Goal: Transaction & Acquisition: Obtain resource

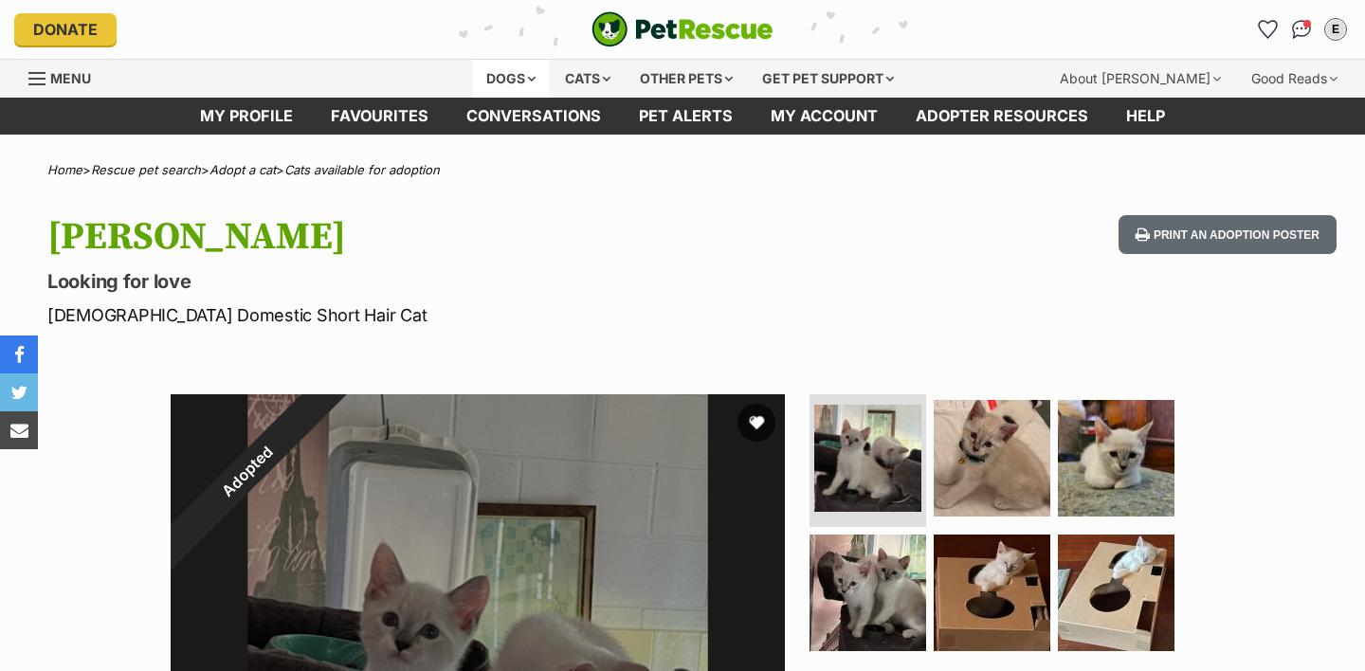
click at [512, 74] on div "Dogs" at bounding box center [511, 79] width 76 height 38
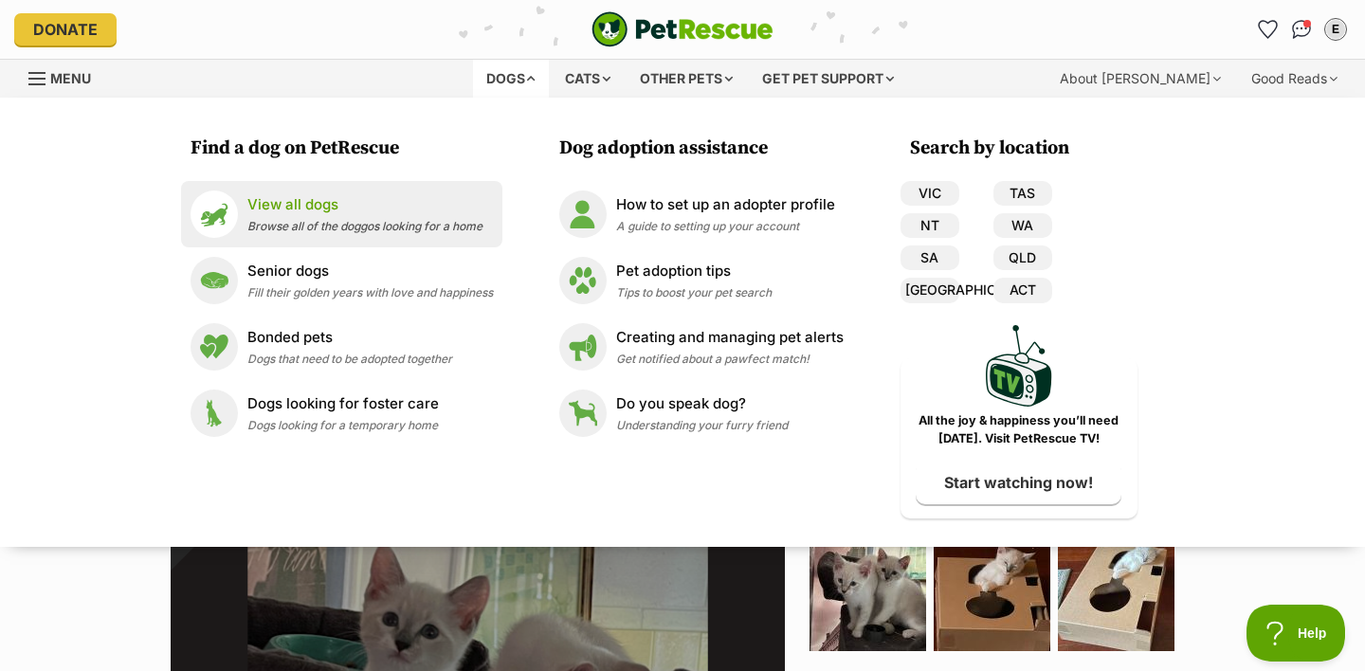
click at [362, 228] on span "Browse all of the doggos looking for a home" at bounding box center [364, 226] width 235 height 14
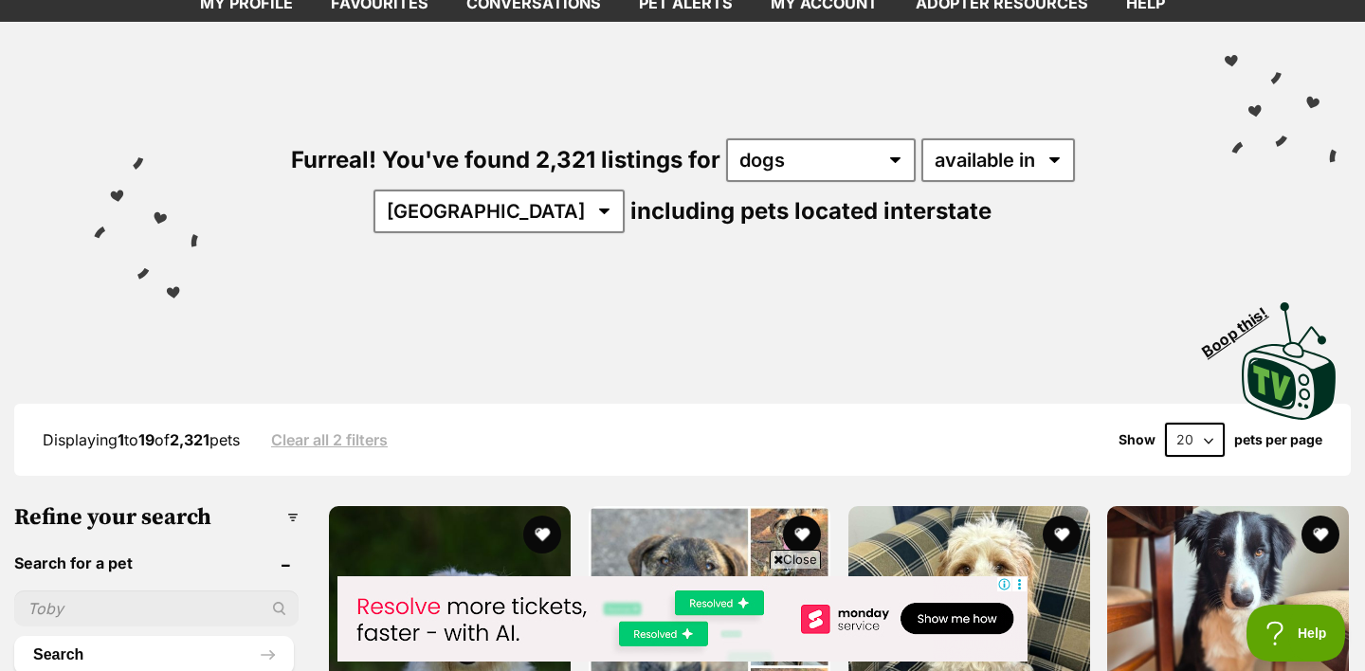
scroll to position [112, 0]
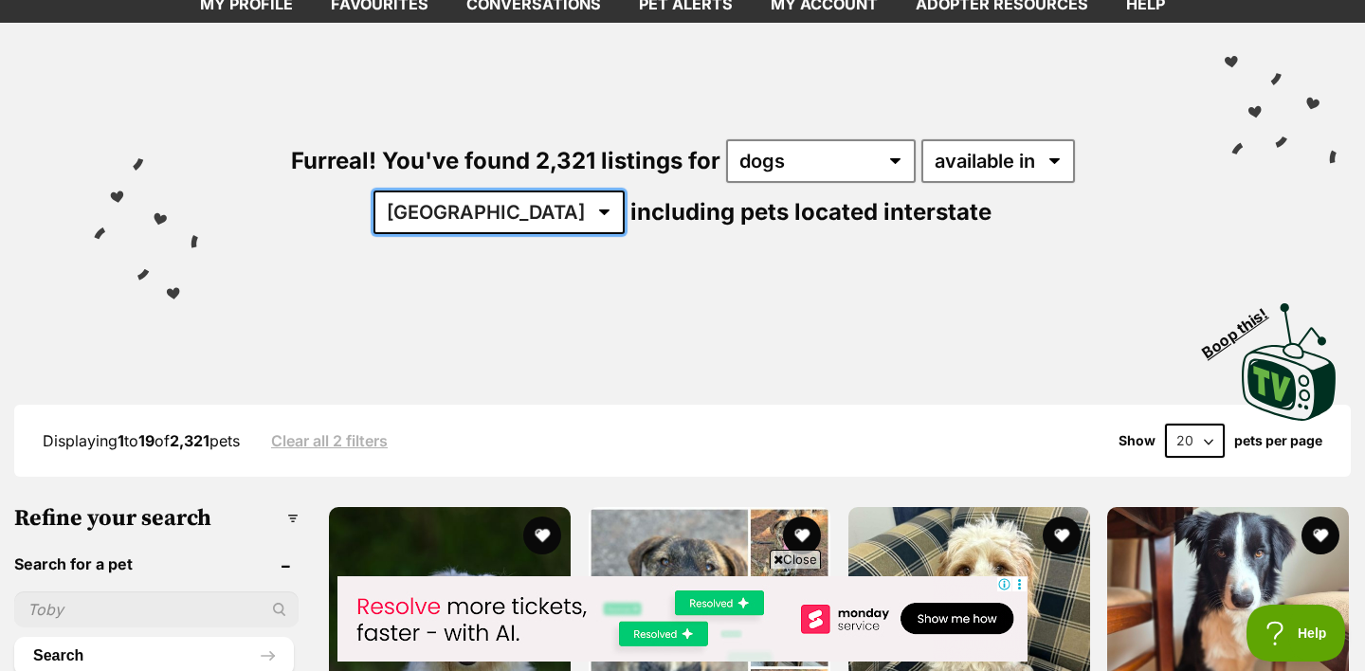
click at [625, 191] on select "Australia ACT NSW NT QLD SA TAS VIC WA" at bounding box center [499, 213] width 251 height 44
select select "QLD"
click at [625, 191] on select "Australia ACT NSW NT QLD SA TAS VIC WA" at bounding box center [499, 213] width 251 height 44
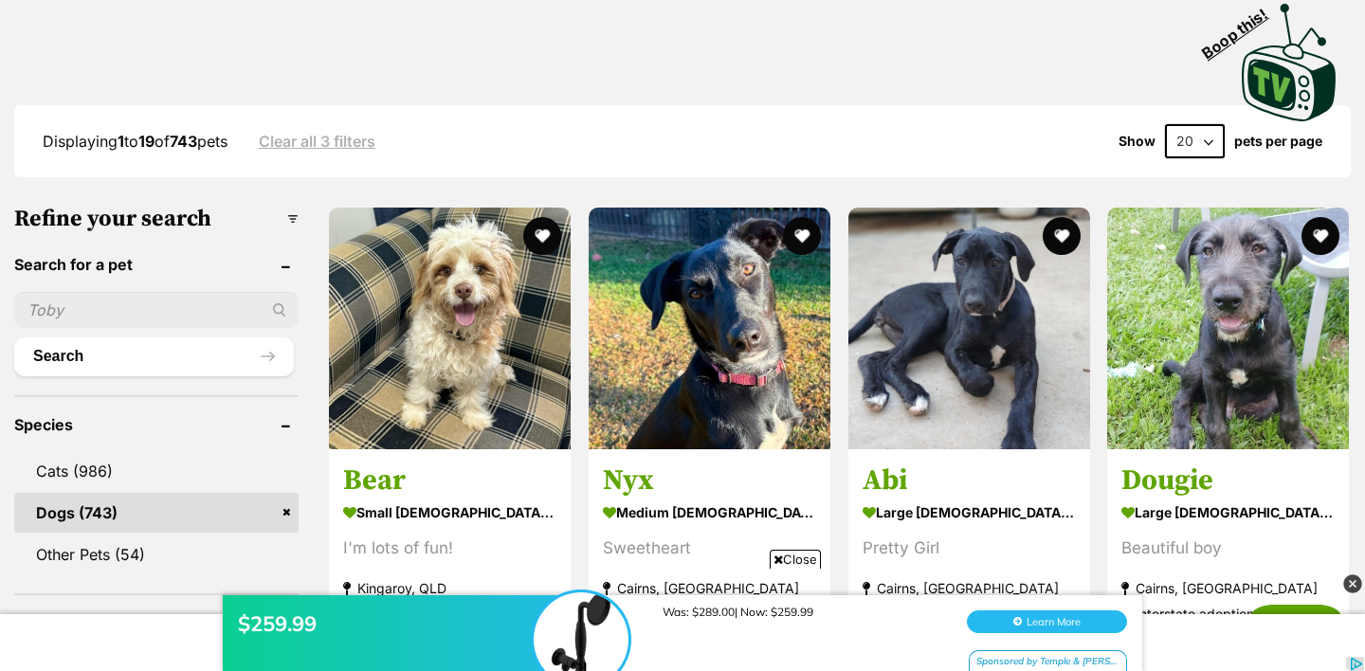
click at [810, 560] on div "$259.99 Was: $289.00| Now: $259.99 Learn More Sponsored by Temple & Webster" at bounding box center [682, 614] width 1365 height 114
click at [794, 559] on div "$259.99 Was: $289.00| Now: $259.99 Learn More Sponsored by Temple & Webster" at bounding box center [682, 614] width 1365 height 114
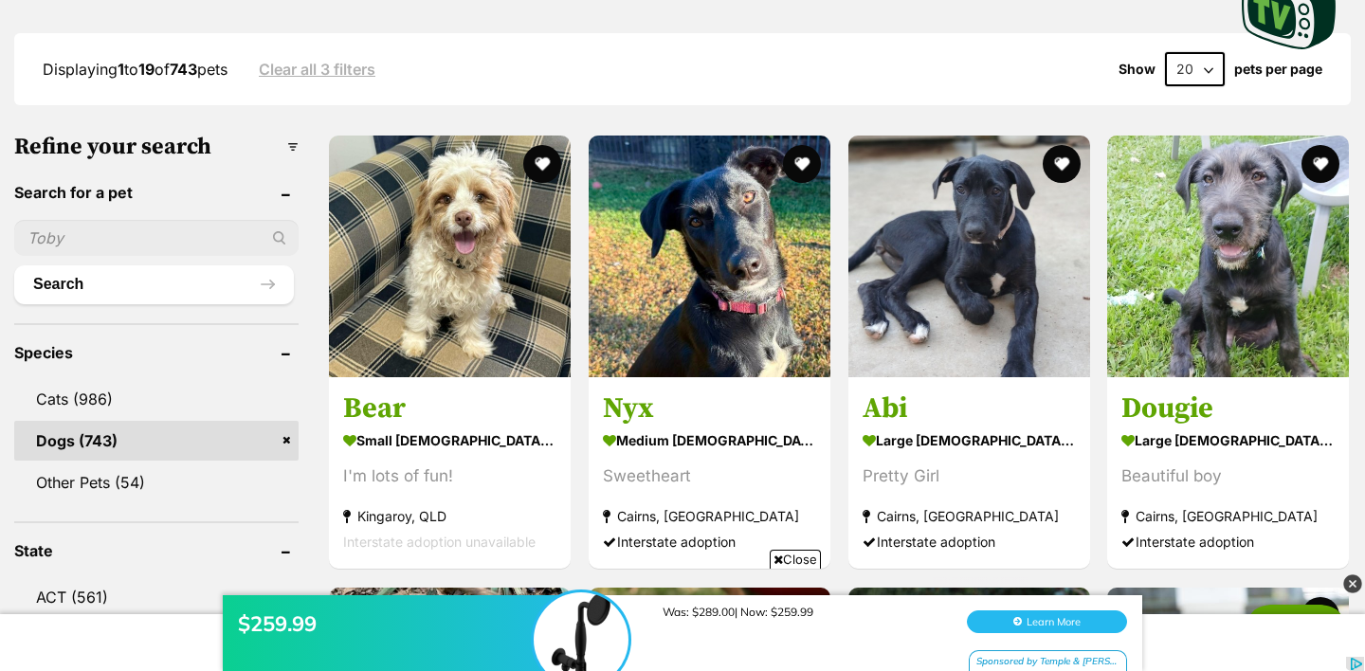
scroll to position [489, 0]
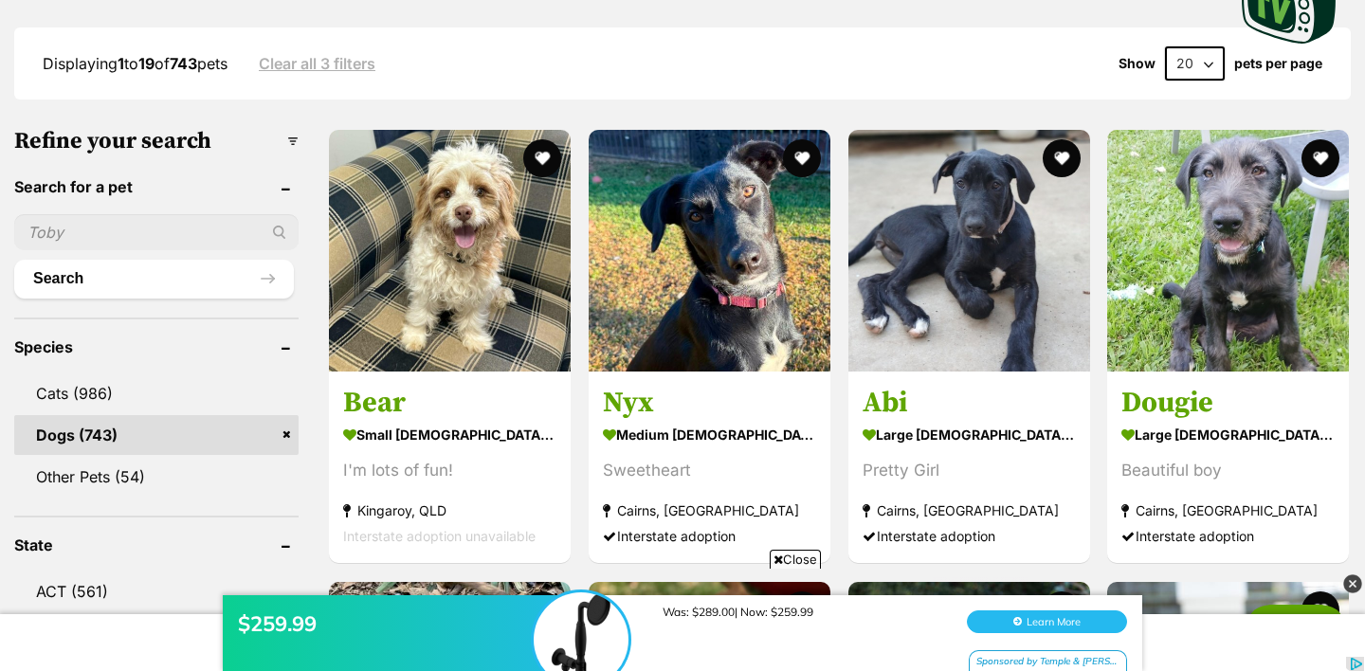
click at [783, 553] on span "Close" at bounding box center [795, 559] width 51 height 19
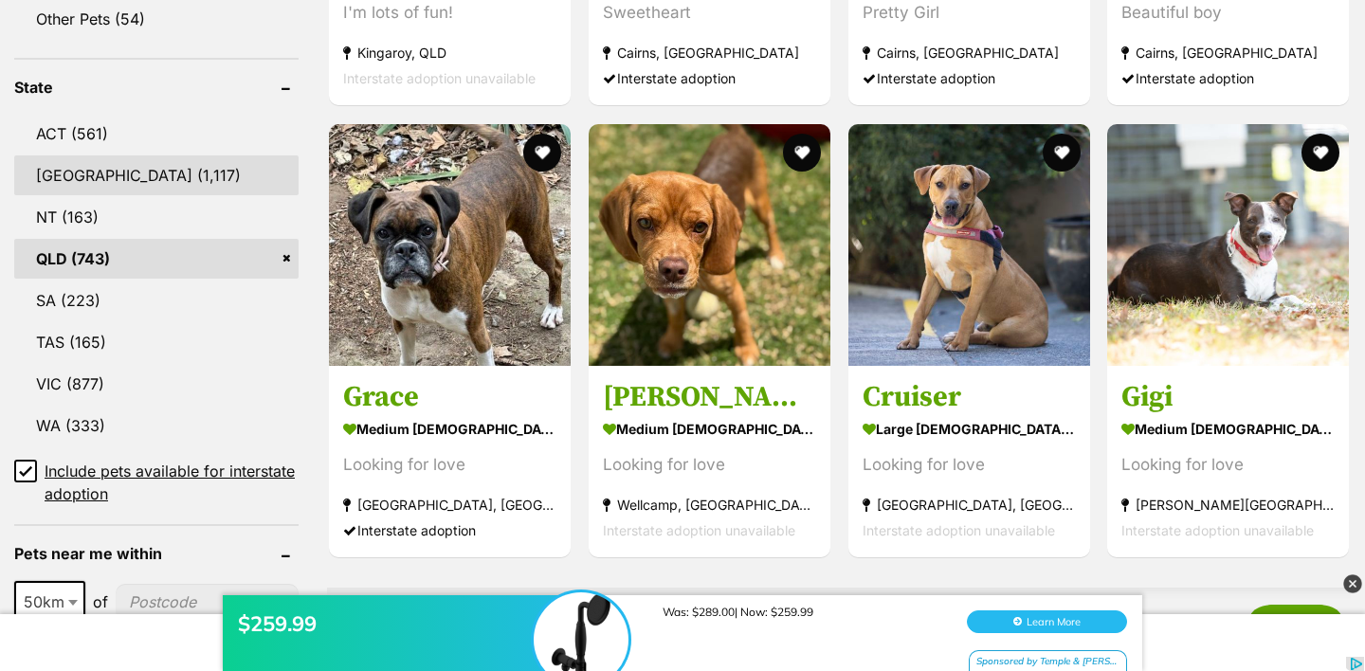
scroll to position [952, 0]
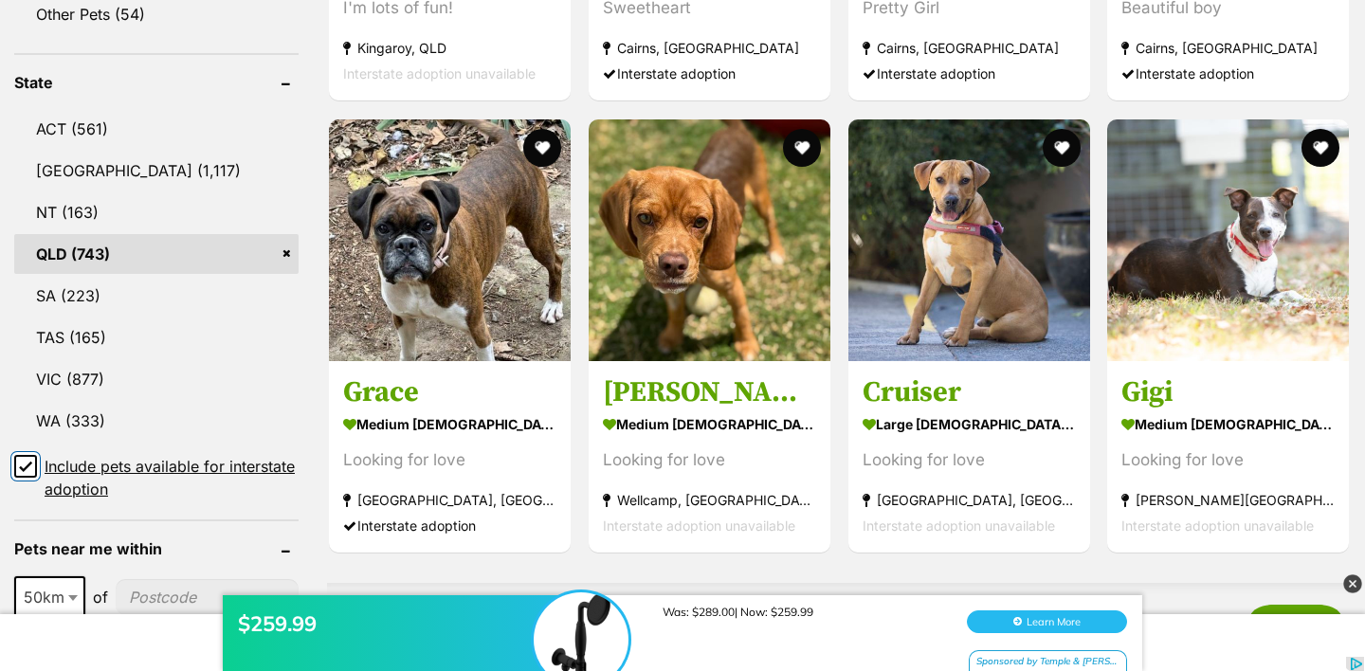
click at [15, 468] on input "Include pets available for interstate adoption" at bounding box center [25, 466] width 23 height 23
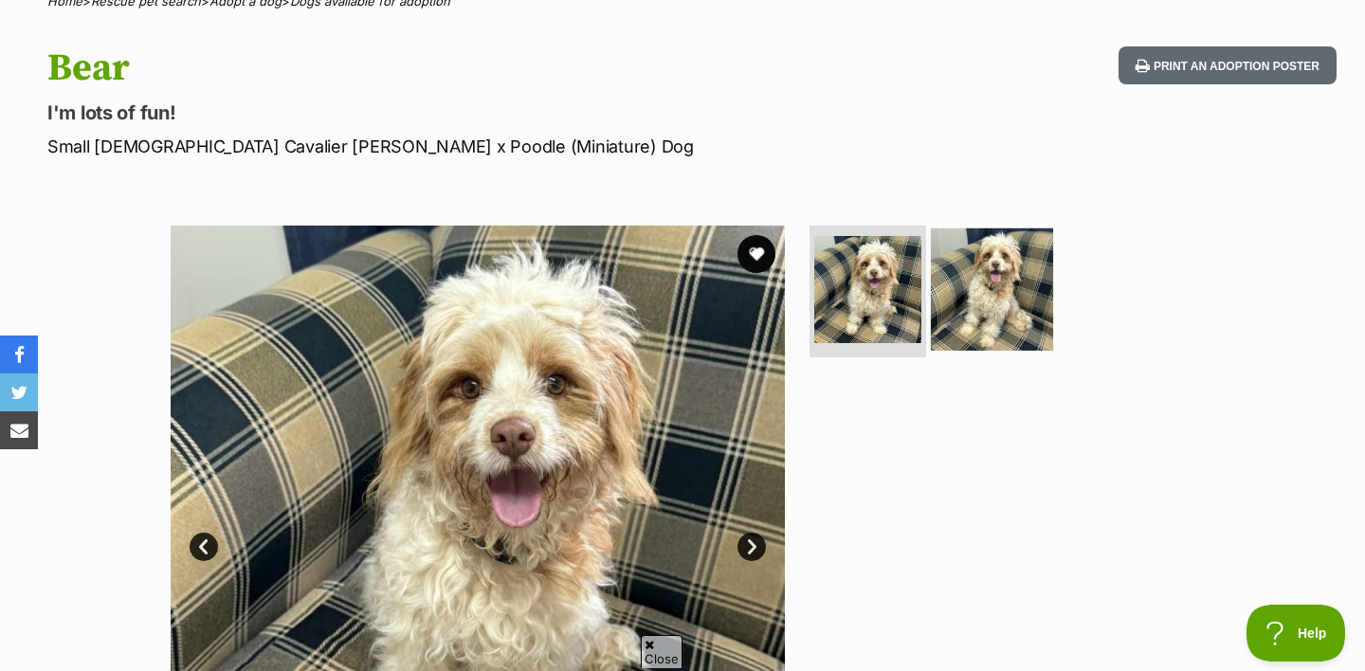
click at [999, 302] on img at bounding box center [992, 289] width 122 height 122
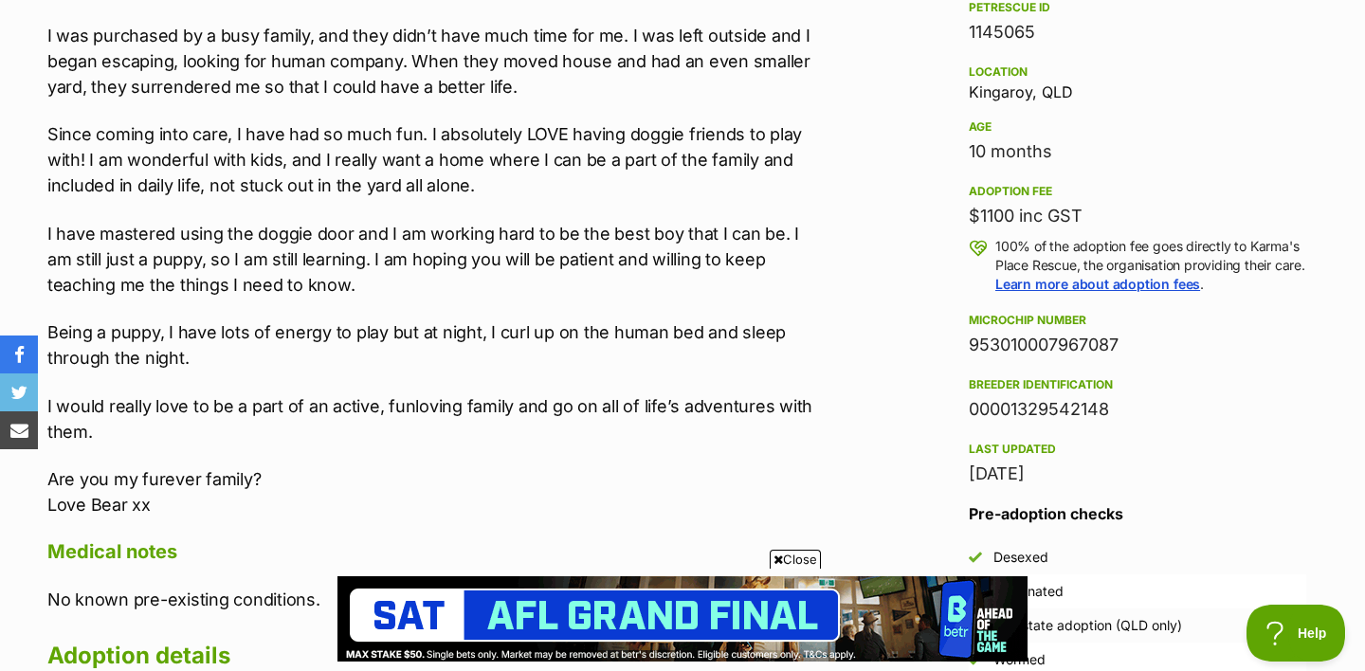
scroll to position [1233, 0]
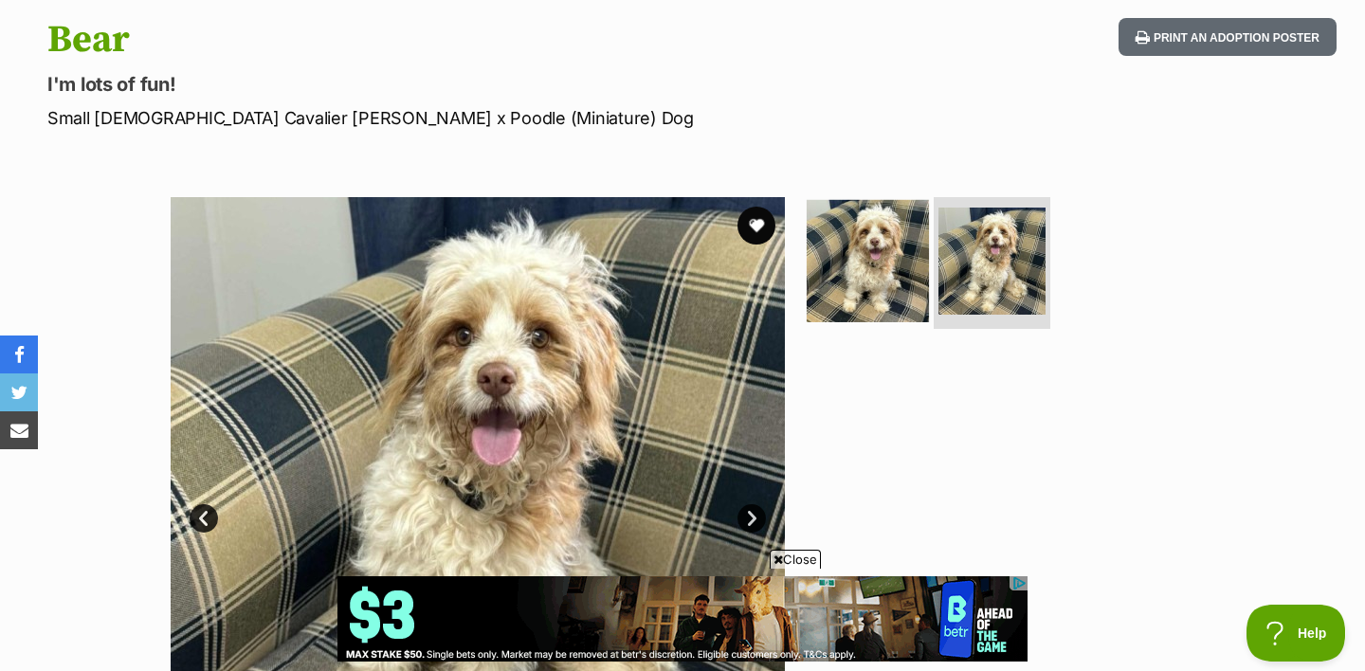
click at [858, 272] on img at bounding box center [868, 260] width 122 height 122
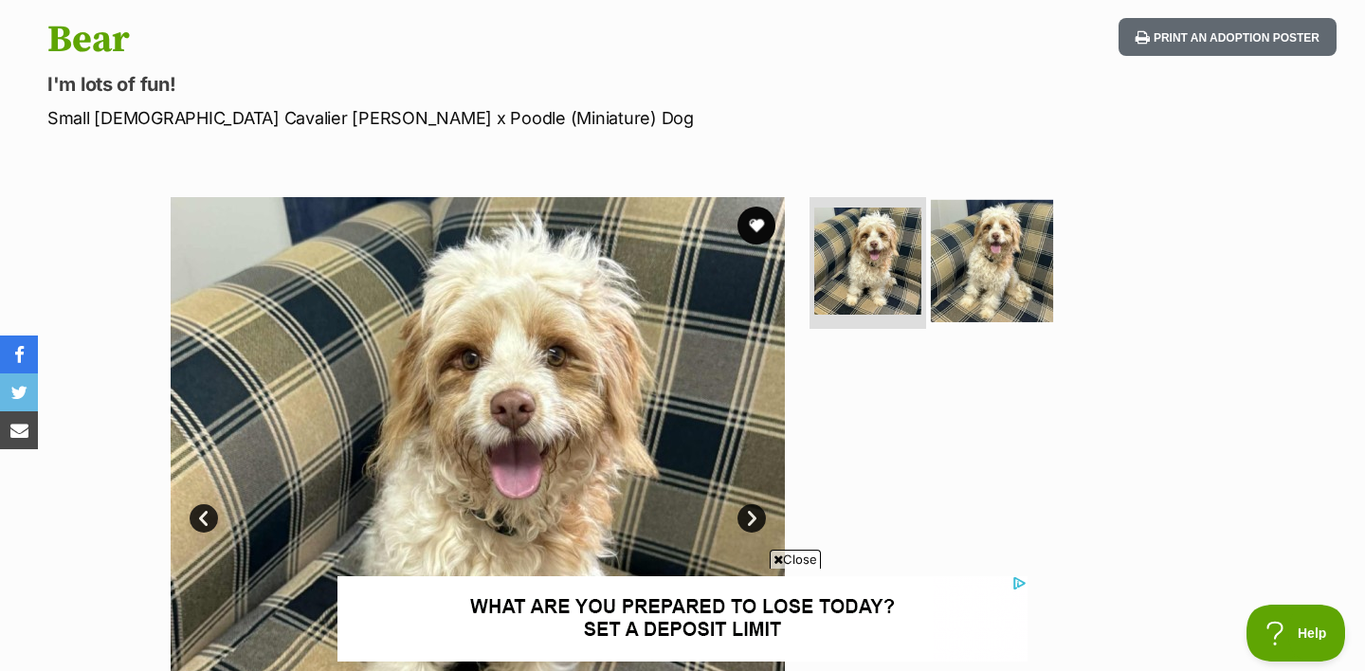
click at [963, 271] on img at bounding box center [992, 260] width 122 height 122
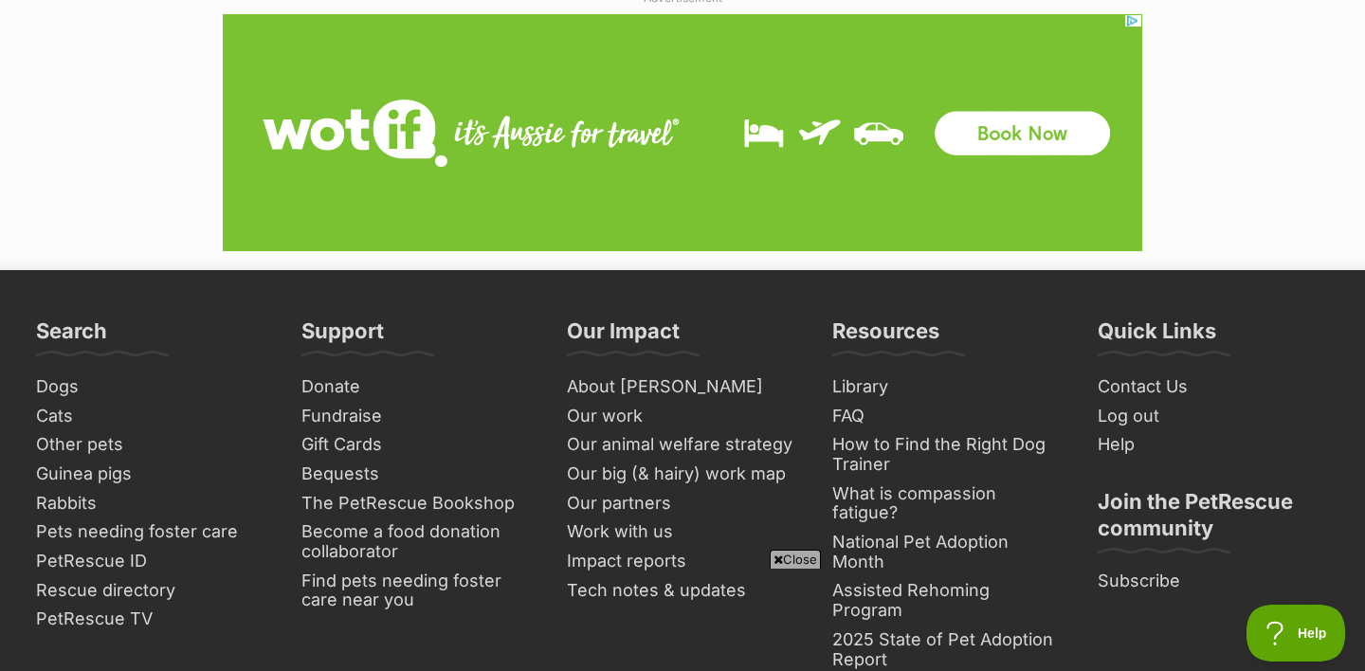
scroll to position [3475, 0]
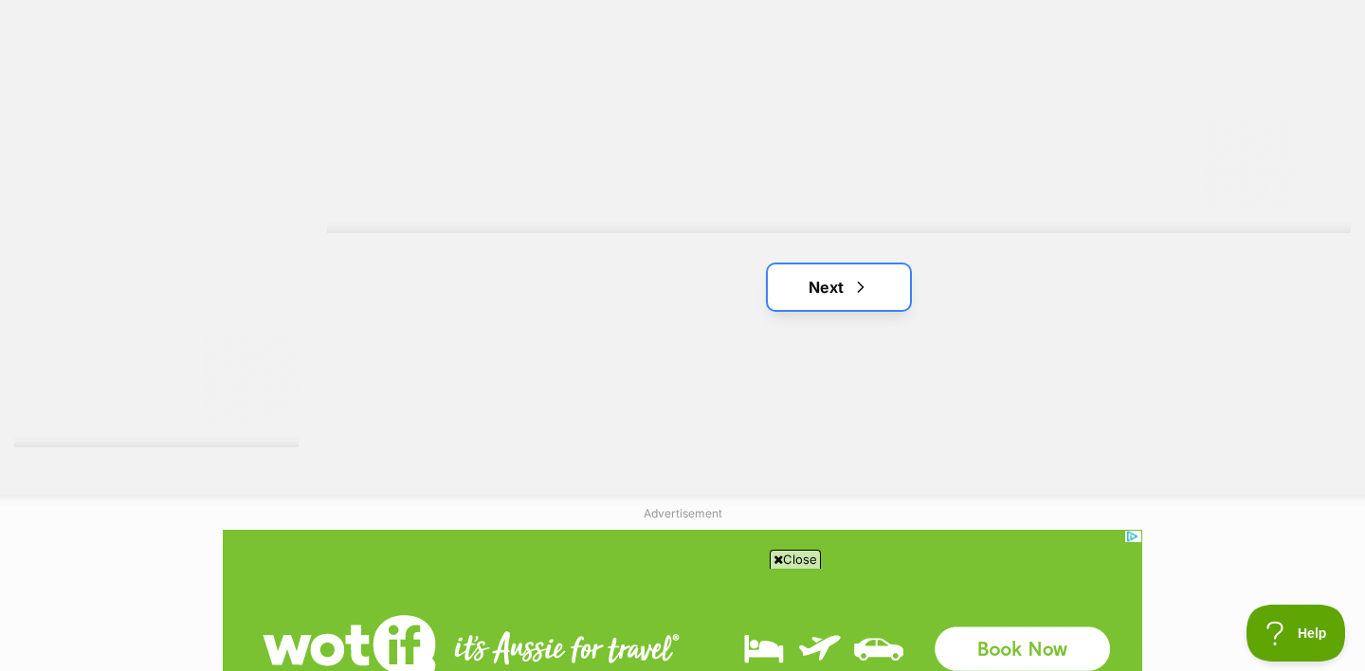
click at [879, 265] on link "Next" at bounding box center [839, 288] width 142 height 46
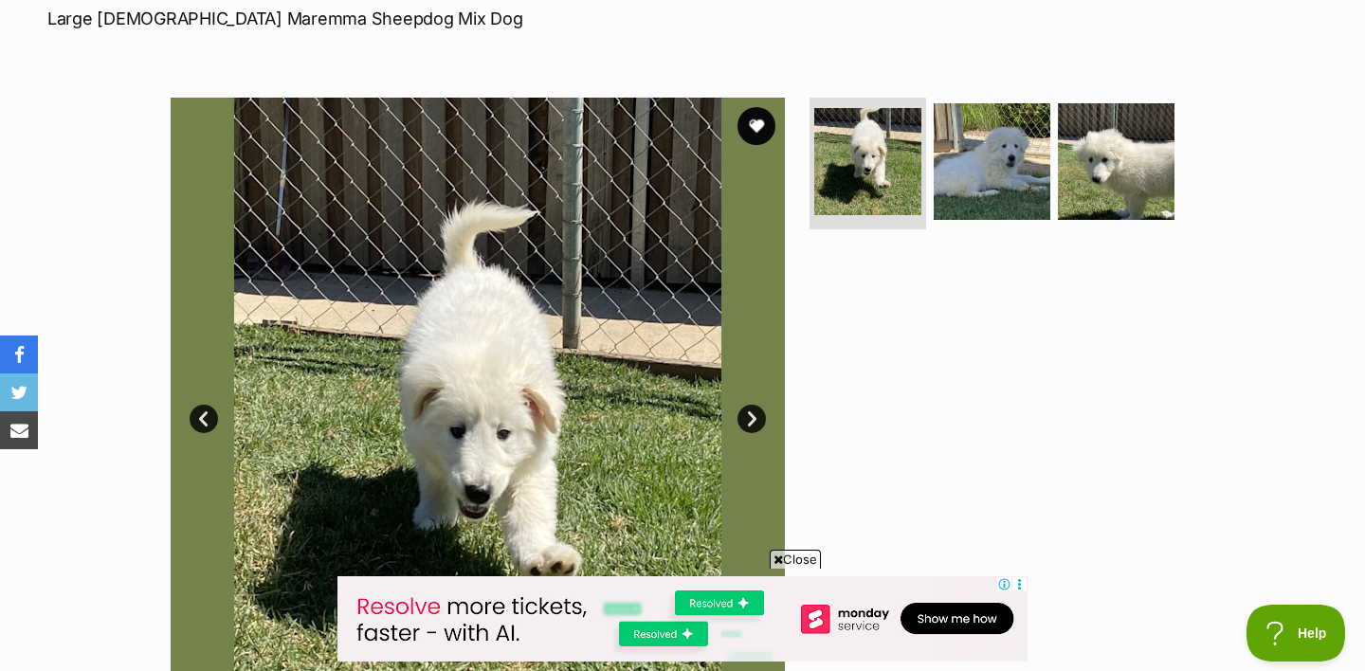
scroll to position [250, 0]
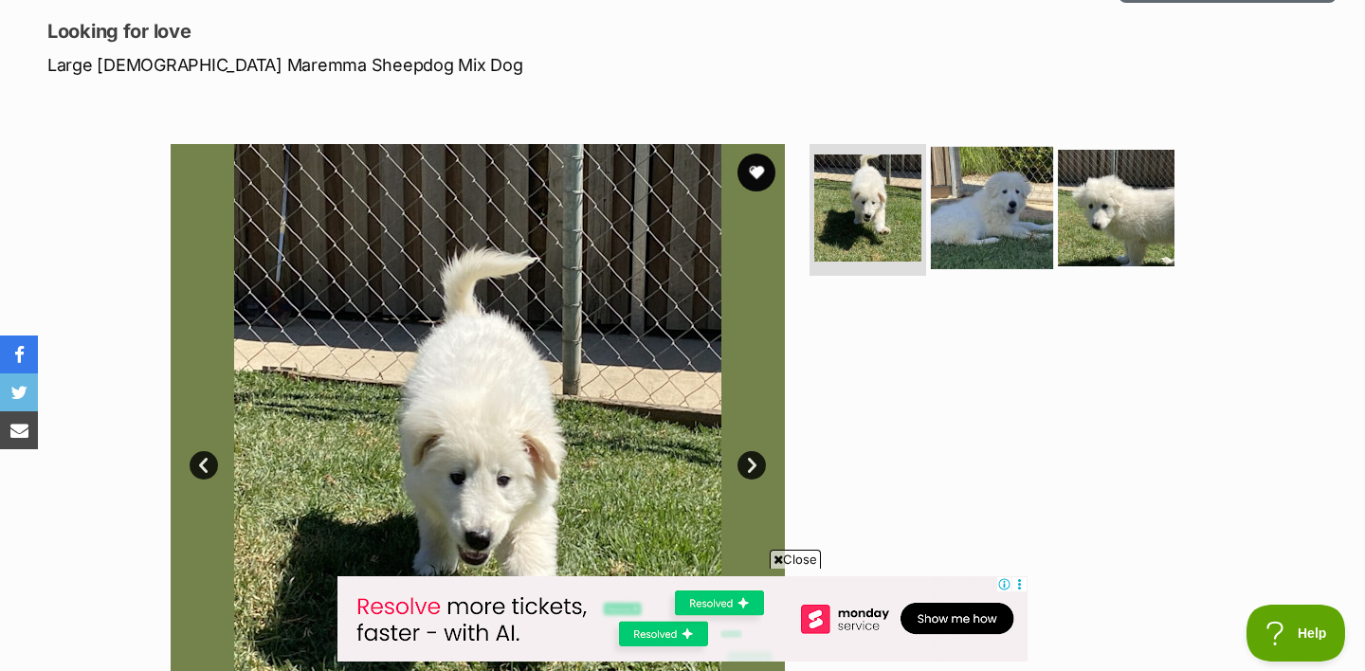
click at [1006, 232] on img at bounding box center [992, 207] width 122 height 122
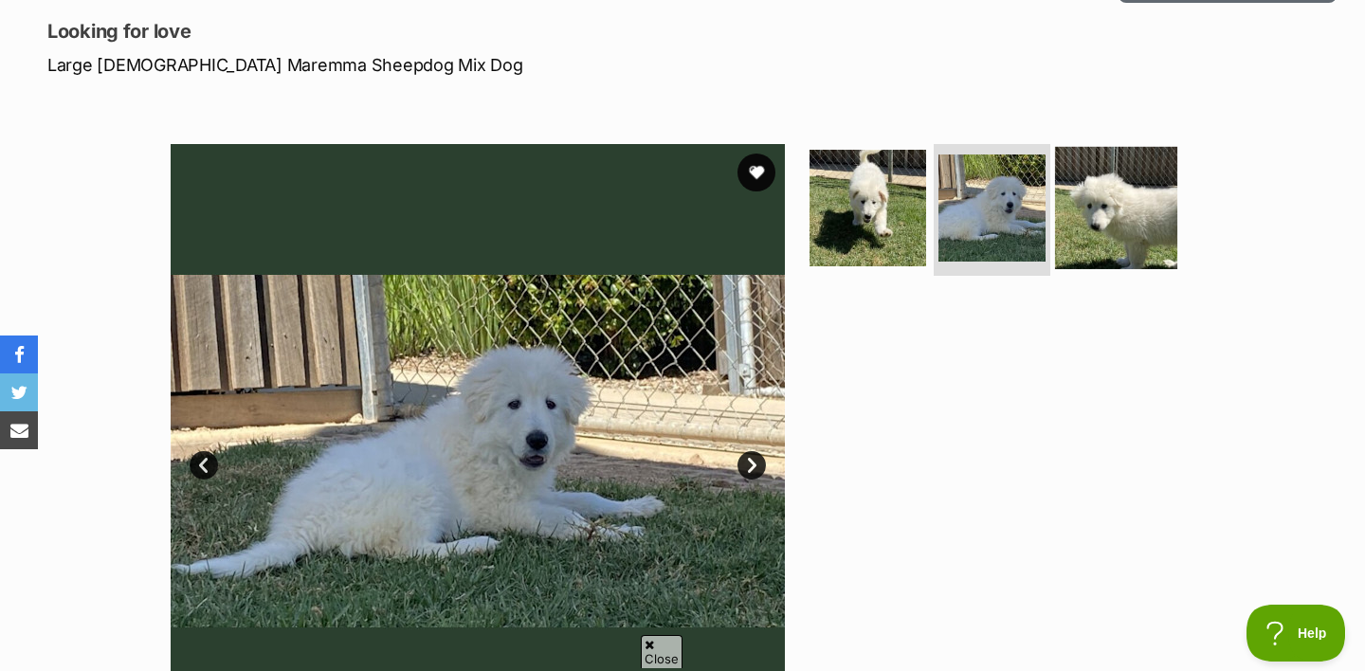
click at [1095, 205] on img at bounding box center [1116, 207] width 122 height 122
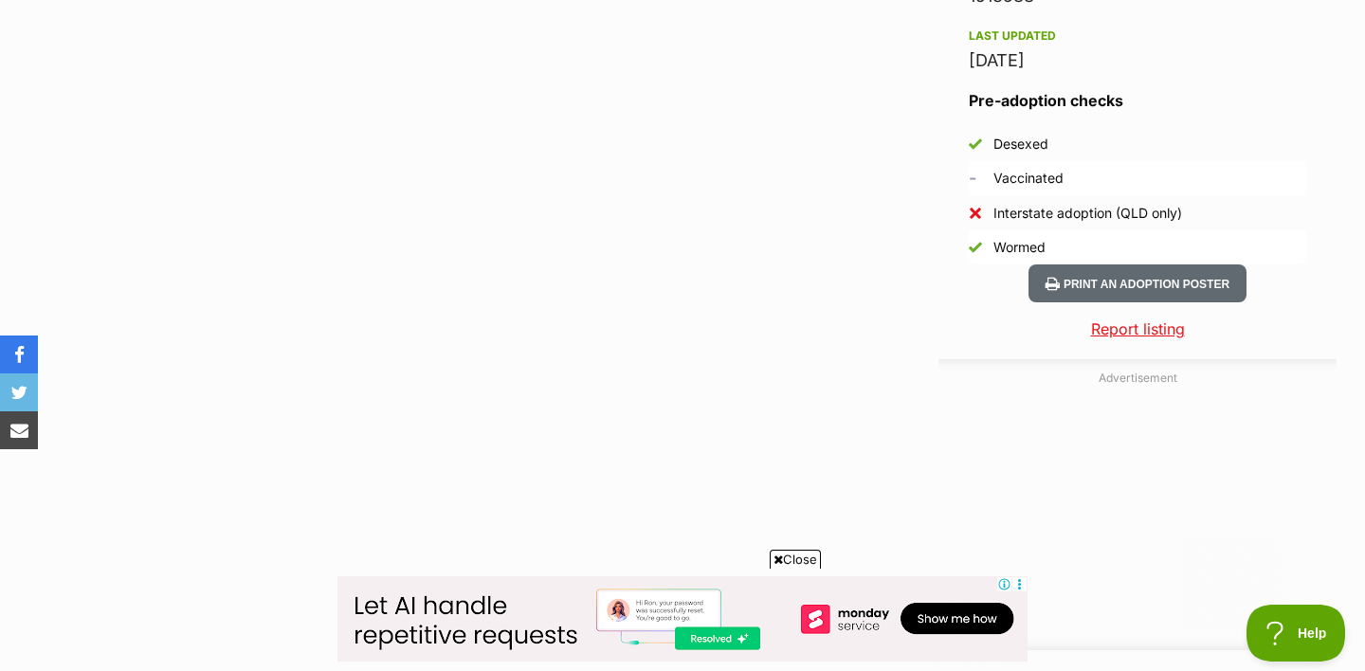
scroll to position [1820, 0]
